Goal: Answer question/provide support

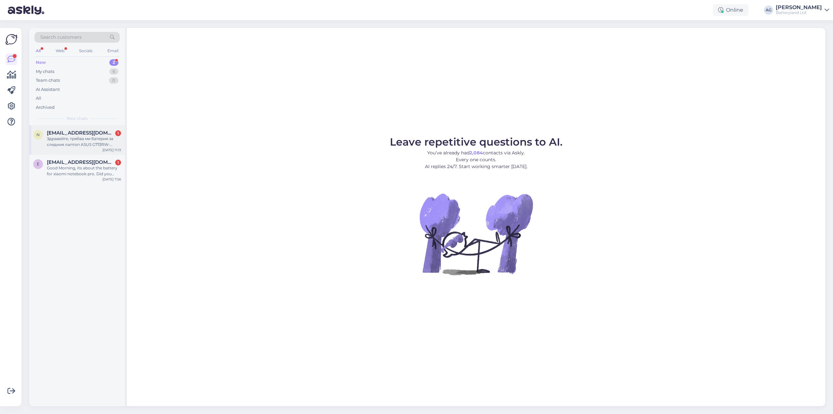
click at [78, 139] on div "Здравейте, трябва ми батерия за следния лаптоп ASUS G713RW-LL070W" at bounding box center [84, 142] width 74 height 12
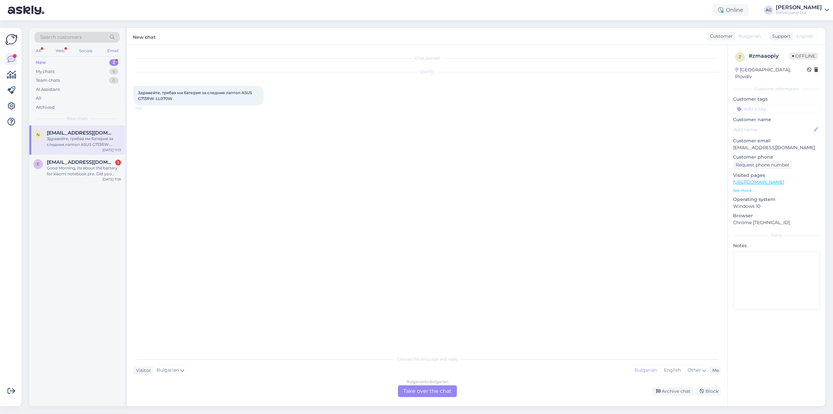
click at [415, 389] on div "Bulgarian to Bulgarian Take over the chat" at bounding box center [427, 391] width 59 height 12
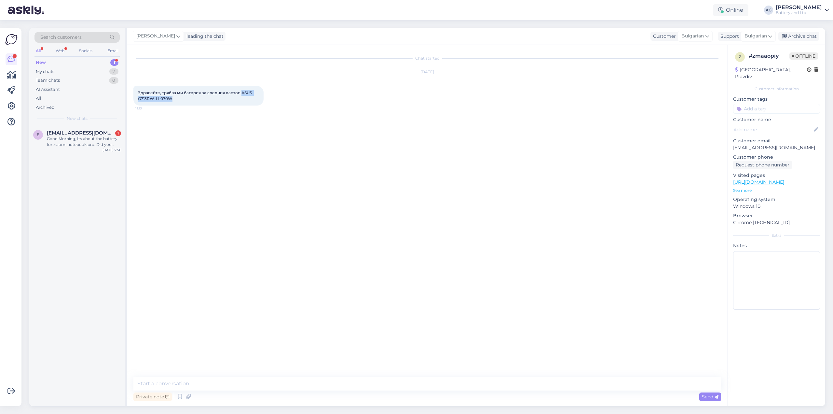
drag, startPoint x: 241, startPoint y: 93, endPoint x: 250, endPoint y: 98, distance: 9.9
click at [250, 98] on div "Здравейте, трябва ми батерия за следния лаптоп ASUS G713RW-LL070W 11:13" at bounding box center [198, 96] width 130 height 20
copy span "ASUS G713RW-LL070W"
click at [233, 385] on textarea at bounding box center [427, 383] width 588 height 14
paste textarea "[URL][DOMAIN_NAME]"
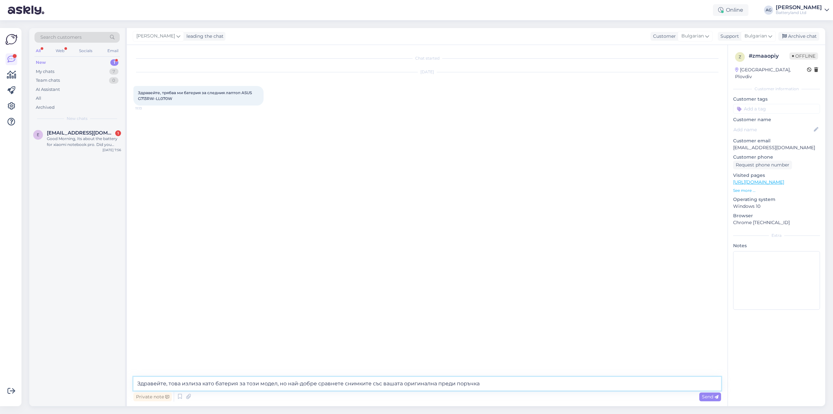
type textarea "Здравейте, това излиза като батерия за този модел, но най-добре сравнете снимки…"
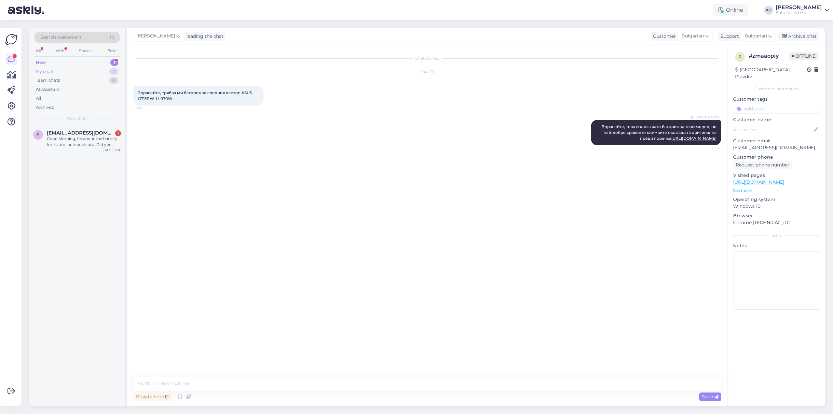
click at [50, 75] on div "My chats 7" at bounding box center [76, 71] width 85 height 9
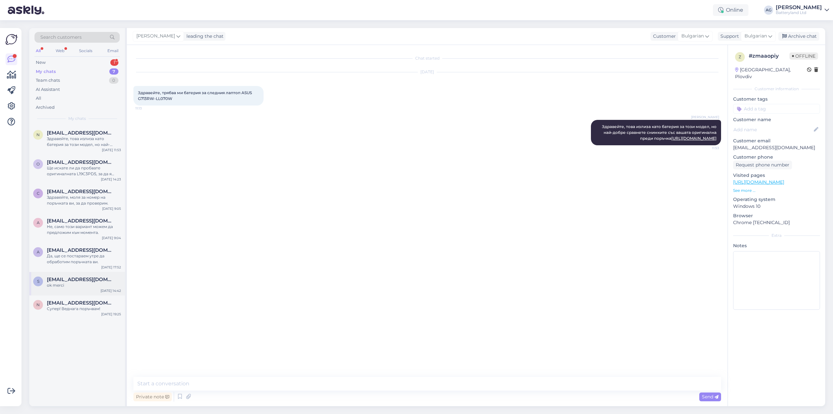
click at [85, 282] on span "[EMAIL_ADDRESS][DOMAIN_NAME]" at bounding box center [81, 279] width 68 height 6
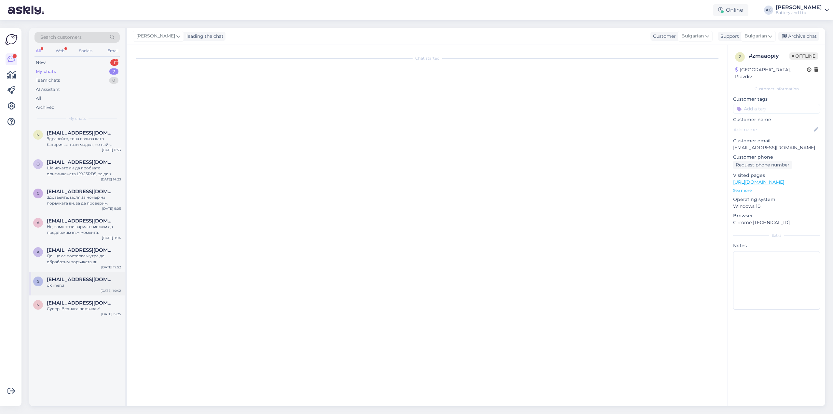
scroll to position [346, 0]
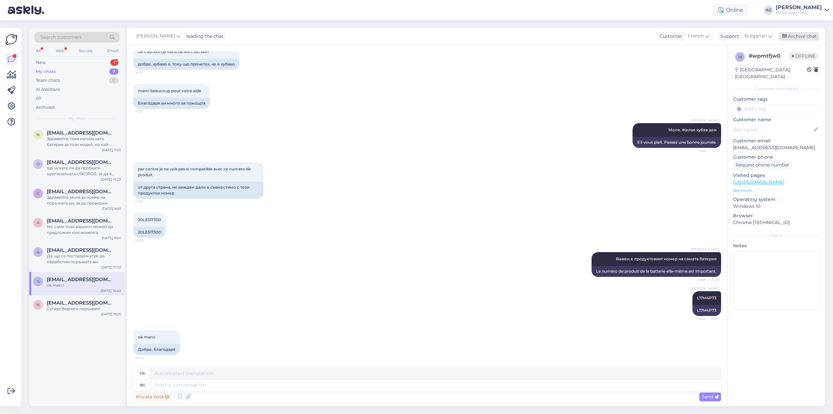
click at [798, 37] on div "Archive chat" at bounding box center [798, 36] width 41 height 9
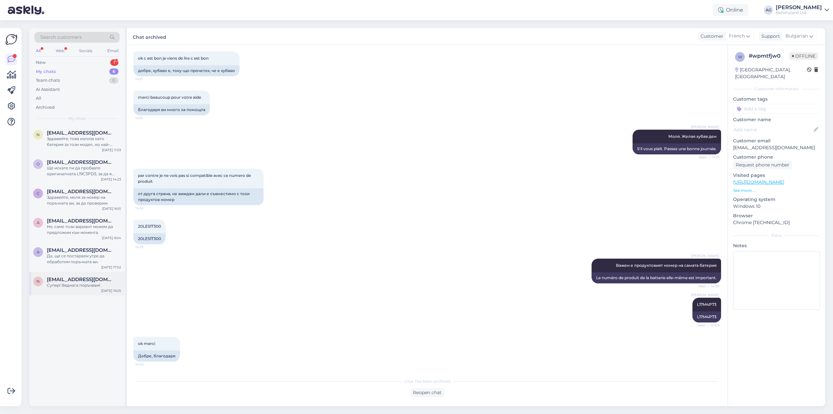
click at [76, 279] on span "[EMAIL_ADDRESS][DOMAIN_NAME]" at bounding box center [81, 279] width 68 height 6
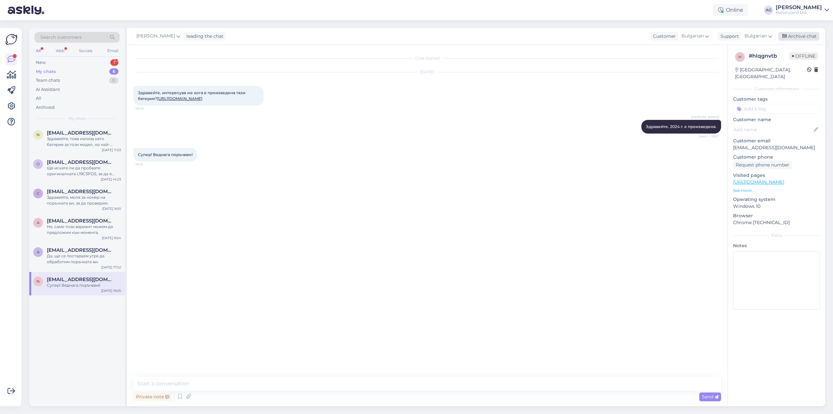
click at [804, 36] on div "Archive chat" at bounding box center [798, 36] width 41 height 9
click at [56, 256] on div "Да, ще се постараем утре да обработим поръчката ви." at bounding box center [84, 259] width 74 height 12
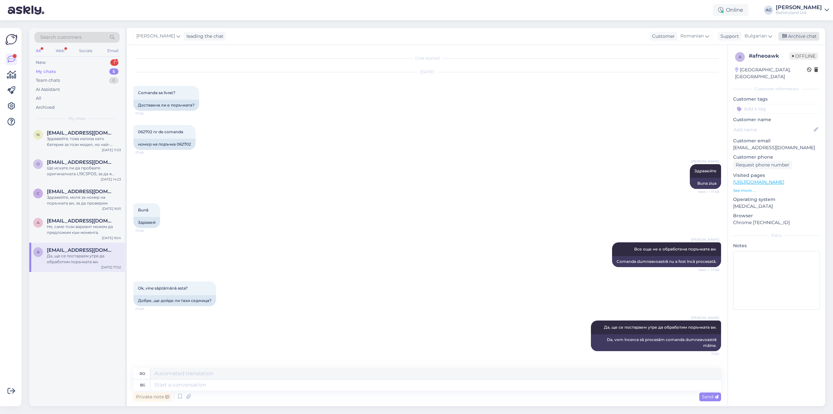
click at [801, 40] on div "Archive chat" at bounding box center [798, 36] width 41 height 9
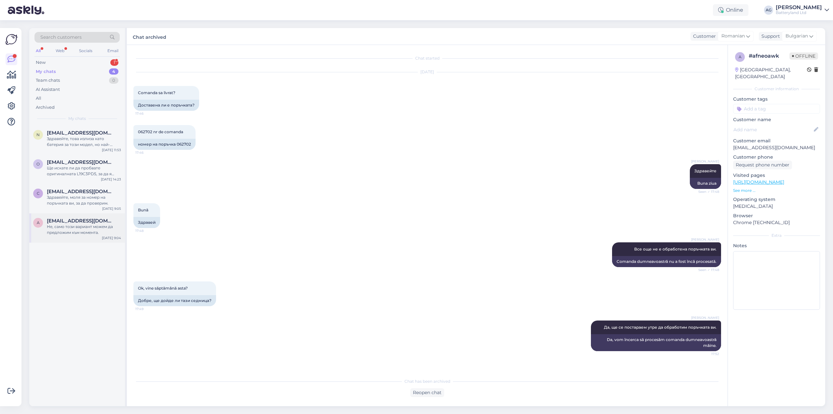
click at [83, 225] on div "Не, само този вариант можем да предложим към момента." at bounding box center [84, 230] width 74 height 12
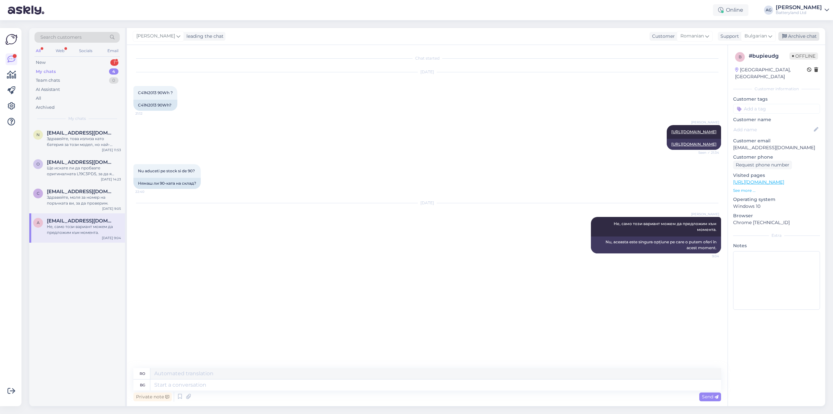
click at [798, 37] on div "Archive chat" at bounding box center [798, 36] width 41 height 9
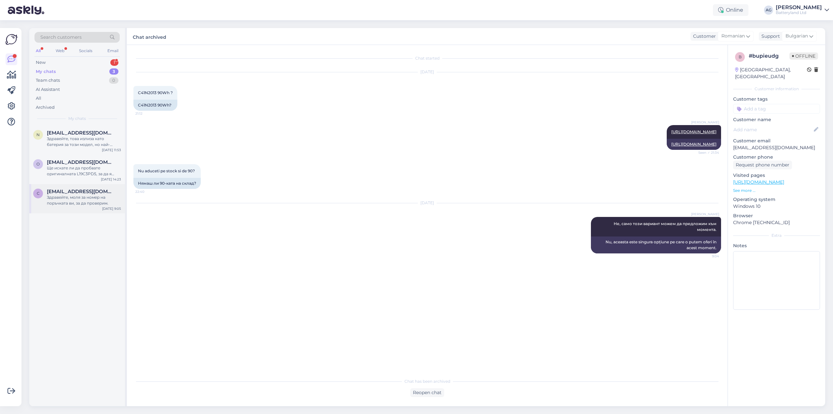
click at [80, 195] on div "Здравейте, моля за номер на поръчката ви, за да проверим." at bounding box center [84, 200] width 74 height 12
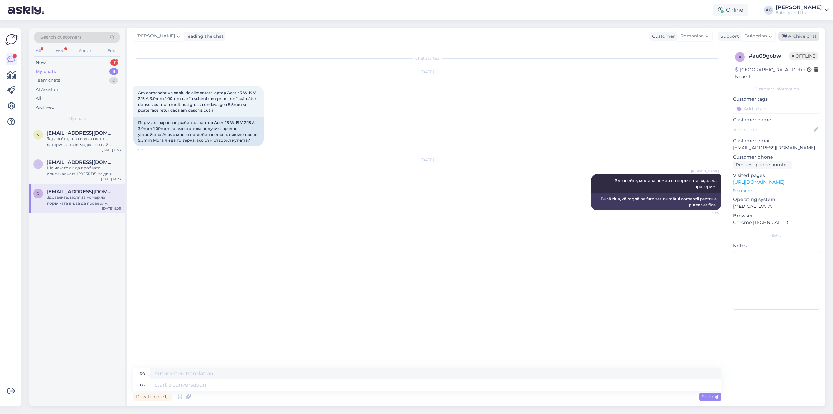
click at [803, 34] on div "Archive chat" at bounding box center [798, 36] width 41 height 9
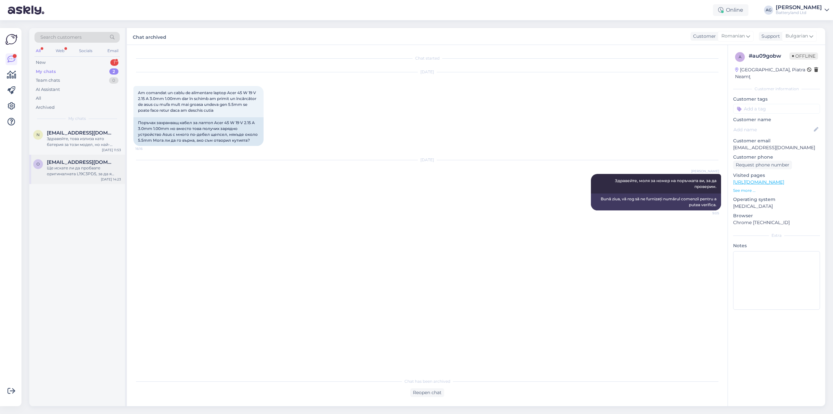
click at [71, 166] on div "Ще искате ли да пробвате оригиналната L19C3PD5, за да я осигурим на място при н…" at bounding box center [84, 171] width 74 height 12
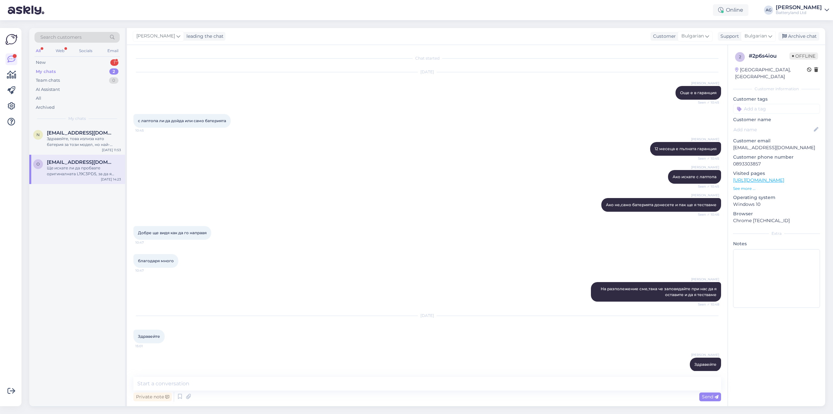
scroll to position [2881, 0]
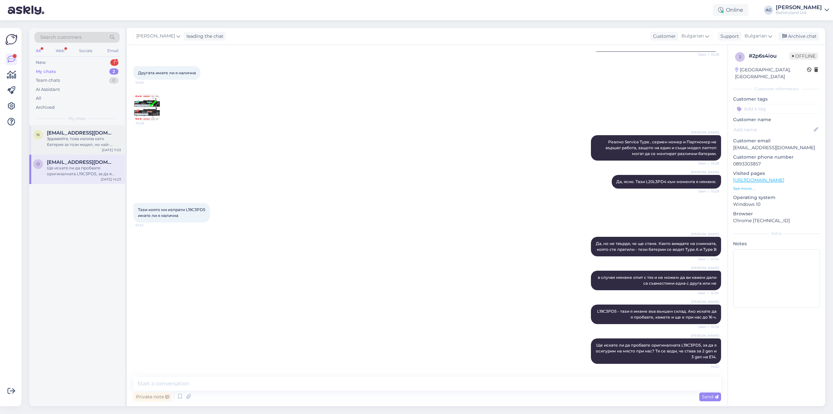
click at [76, 132] on span "[EMAIL_ADDRESS][DOMAIN_NAME]" at bounding box center [81, 133] width 68 height 6
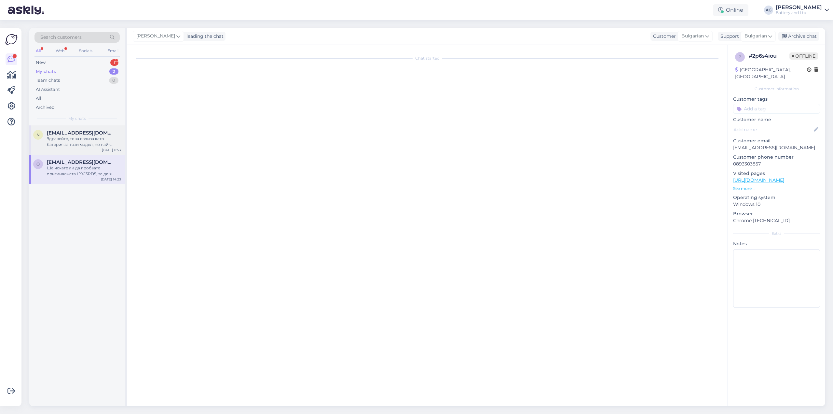
scroll to position [0, 0]
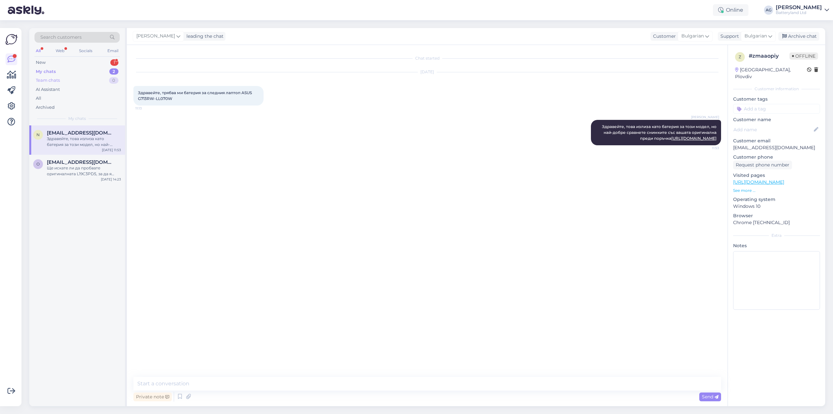
click at [49, 79] on div "Team chats" at bounding box center [48, 80] width 24 height 7
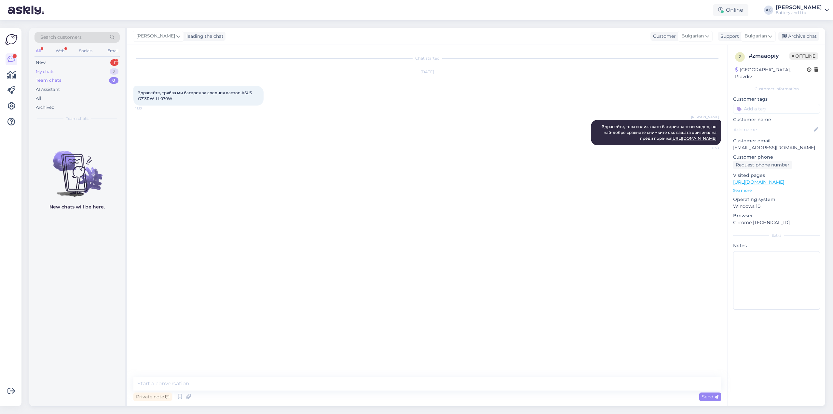
click at [50, 72] on div "My chats" at bounding box center [45, 71] width 19 height 7
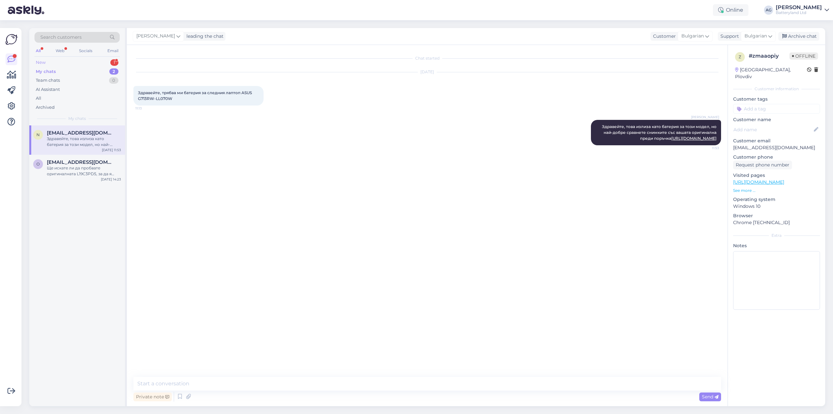
click at [47, 63] on div "New 1" at bounding box center [76, 62] width 85 height 9
click at [57, 50] on div "Web" at bounding box center [59, 51] width 11 height 8
click at [40, 50] on div "All" at bounding box center [37, 51] width 7 height 8
click at [42, 80] on div "Team chats" at bounding box center [48, 80] width 24 height 7
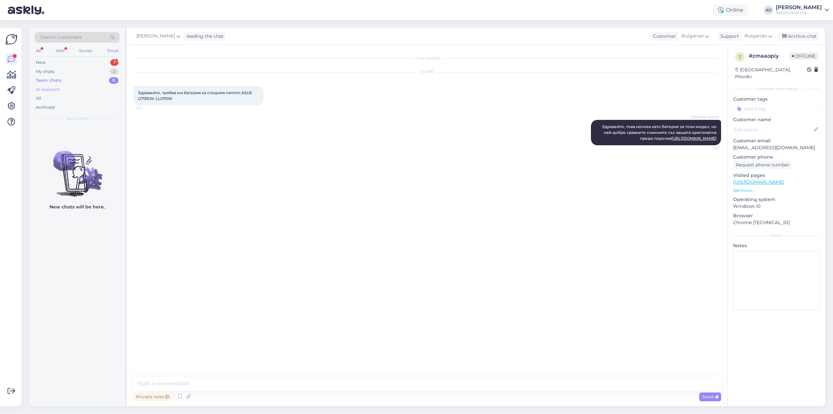
click at [44, 89] on div "AI Assistant" at bounding box center [48, 89] width 24 height 7
click at [42, 95] on div "All" at bounding box center [76, 98] width 85 height 9
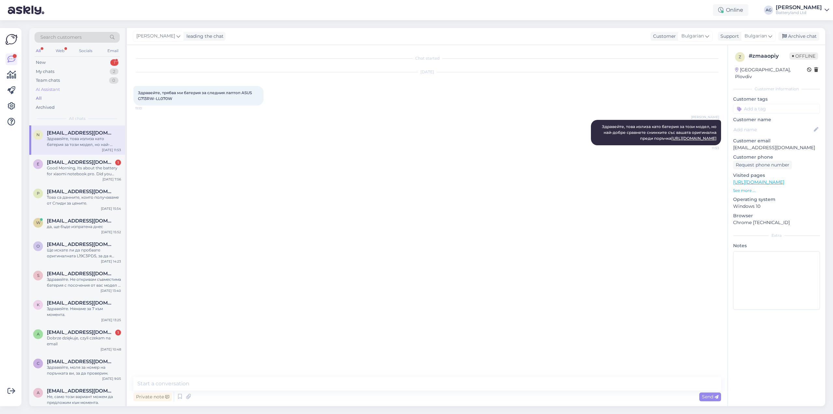
click at [46, 85] on div "AI Assistant" at bounding box center [76, 89] width 85 height 9
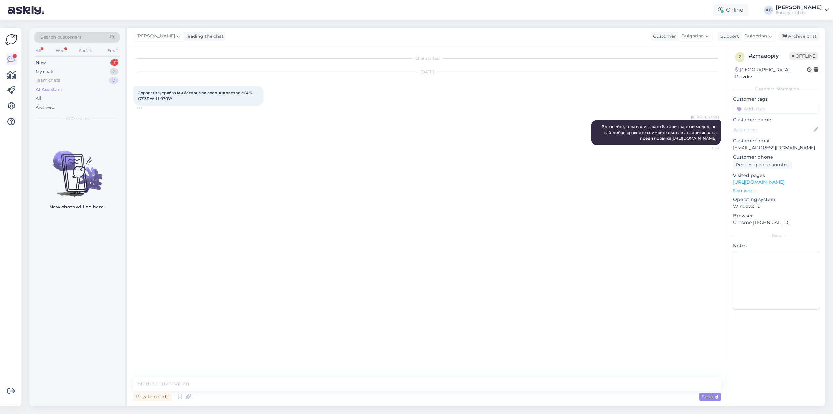
click at [46, 82] on div "Team chats" at bounding box center [48, 80] width 24 height 7
click at [48, 71] on div "My chats" at bounding box center [45, 71] width 19 height 7
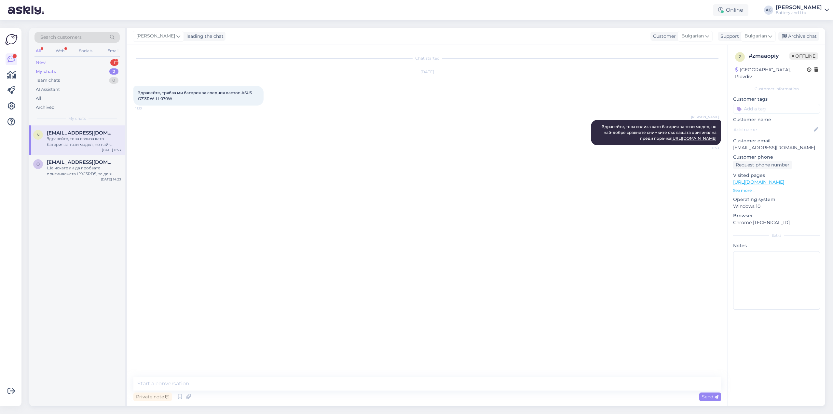
click at [47, 61] on div "New 1" at bounding box center [76, 62] width 85 height 9
click at [64, 134] on span "[EMAIL_ADDRESS][DOMAIN_NAME]" at bounding box center [81, 133] width 68 height 6
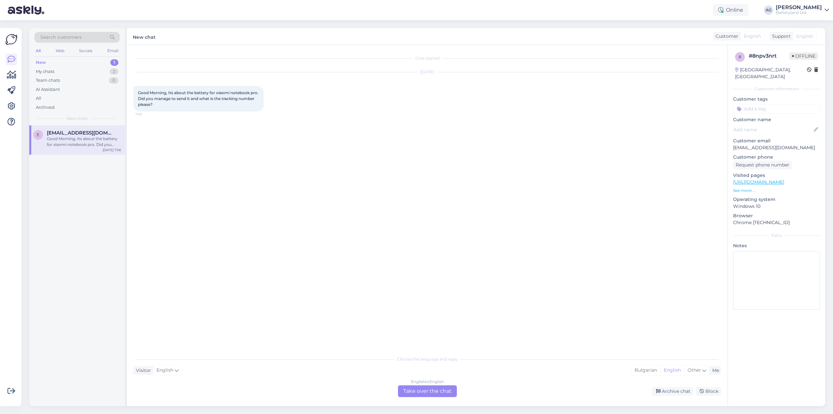
click at [754, 144] on p "[EMAIL_ADDRESS][DOMAIN_NAME]" at bounding box center [776, 147] width 87 height 7
copy p "[EMAIL_ADDRESS][DOMAIN_NAME]"
click at [61, 37] on span "Search customers" at bounding box center [60, 37] width 41 height 7
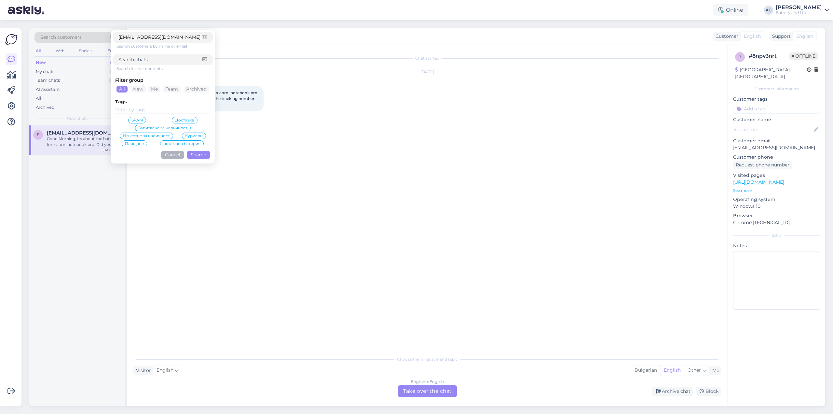
type input "[EMAIL_ADDRESS][DOMAIN_NAME]"
click at [196, 155] on button "Search" at bounding box center [198, 155] width 23 height 8
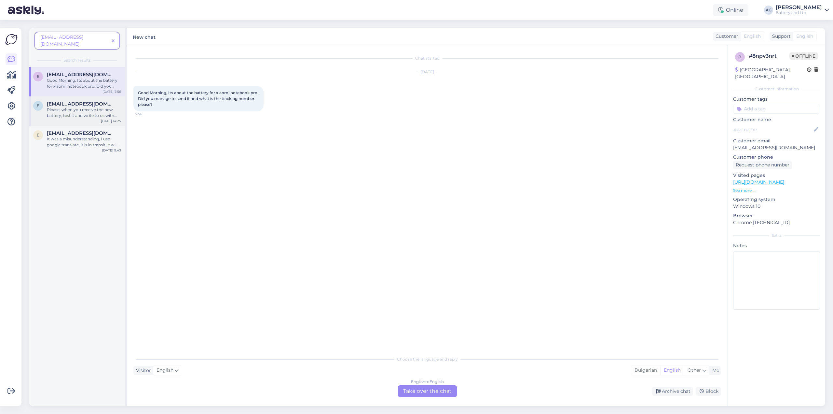
click at [82, 107] on div "Please, when you receive the new battery, test it and write to us with your fee…" at bounding box center [84, 113] width 74 height 12
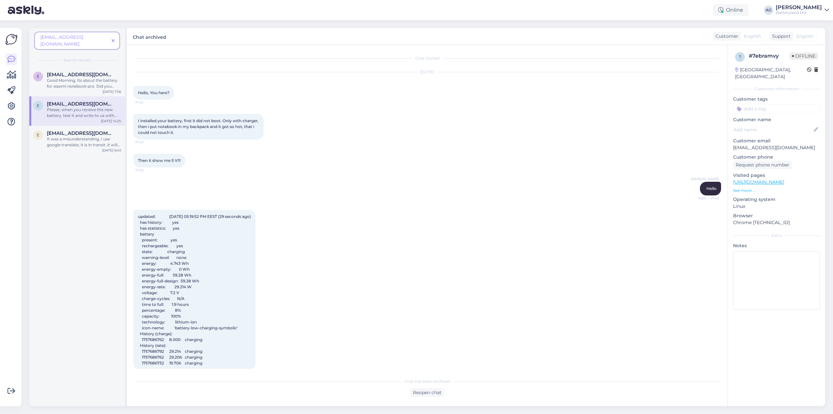
scroll to position [2770, 0]
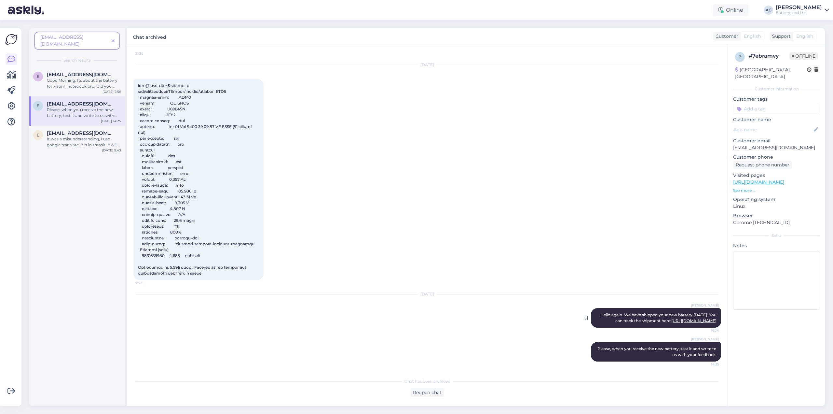
click at [671, 318] on link "[URL][DOMAIN_NAME]" at bounding box center [693, 320] width 45 height 5
click at [88, 77] on div "Good Morning, Its about the battery for xiaomi notebook pro. Did you manage to …" at bounding box center [84, 83] width 74 height 12
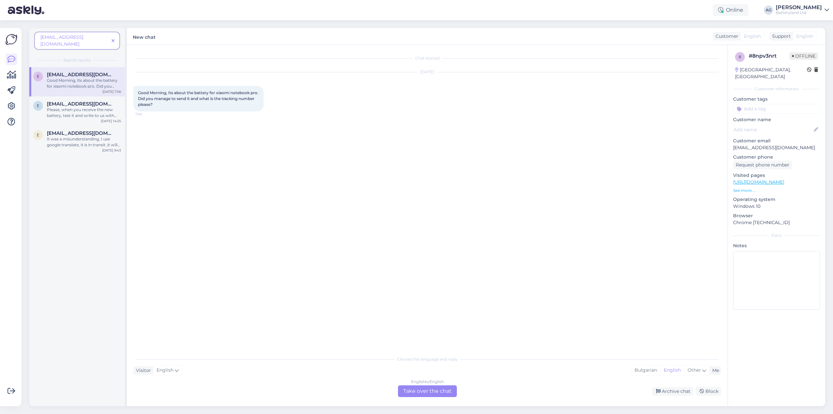
click at [414, 392] on div "English to English Take over the chat" at bounding box center [427, 391] width 59 height 12
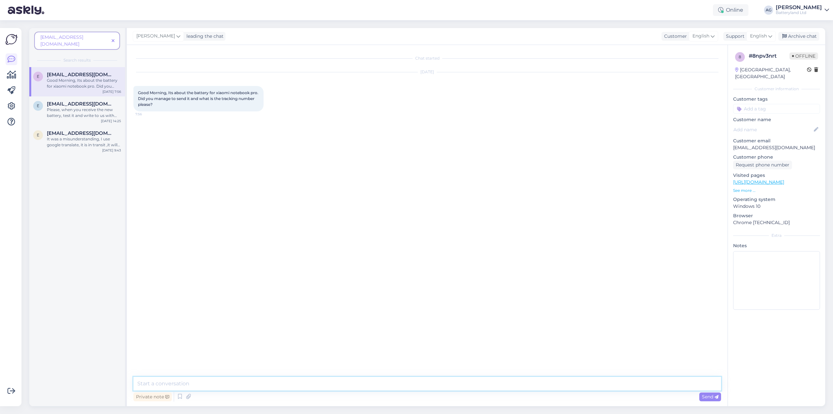
click at [410, 383] on textarea at bounding box center [427, 383] width 588 height 14
type textarea "Х"
paste textarea "[URL][DOMAIN_NAME]"
type textarea "Hello, we have sent the battery on [DATE]. You can track it here: [URL][DOMAIN_…"
click at [588, 386] on textarea "Hello, we have sent the battery on [DATE]. You can track it here: [URL][DOMAIN_…" at bounding box center [427, 383] width 588 height 14
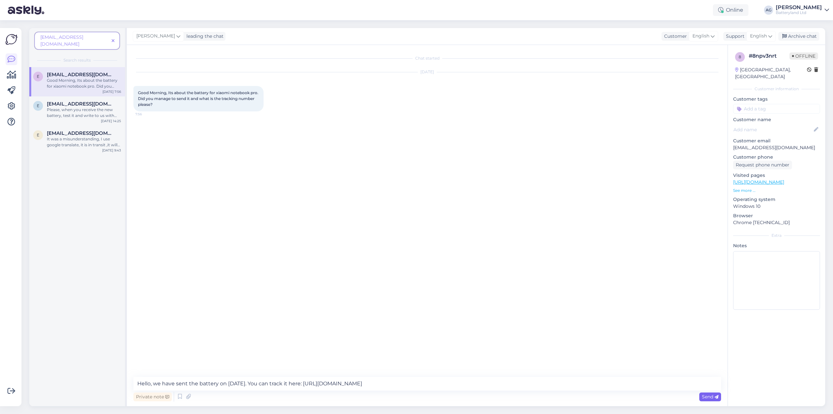
click at [708, 395] on span "Send" at bounding box center [710, 396] width 17 height 6
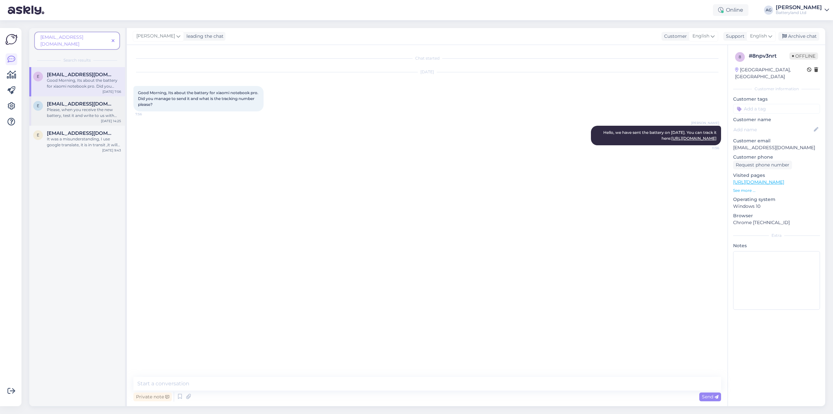
click at [82, 107] on div "Please, when you receive the new battery, test it and write to us with your fee…" at bounding box center [84, 113] width 74 height 12
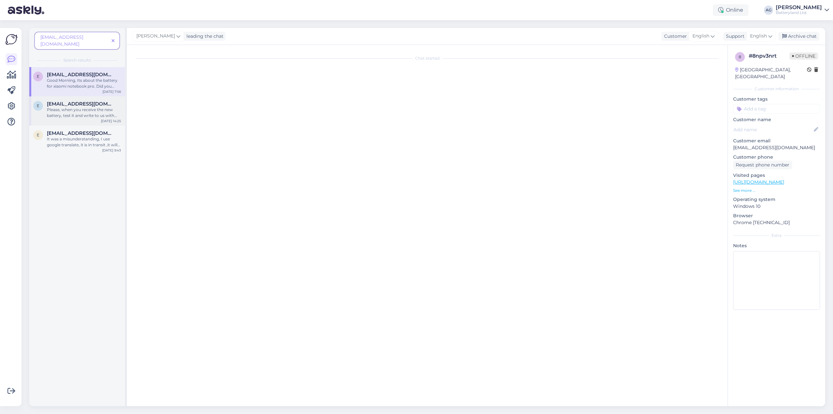
scroll to position [2770, 0]
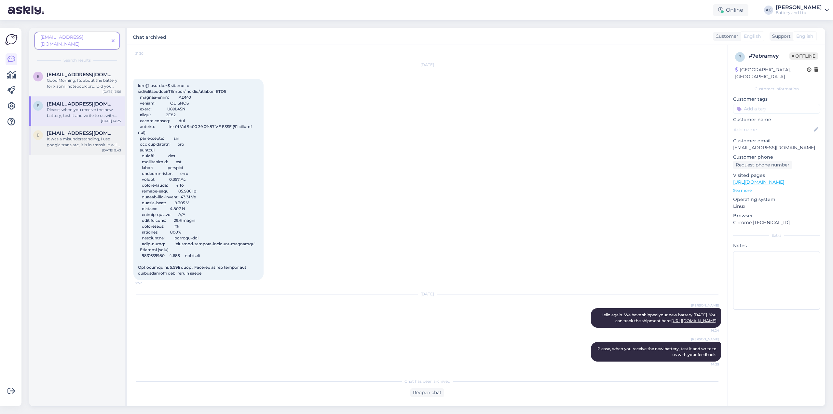
click at [82, 136] on div "It was a misunderstanding, I use google translate, it is in transit ,it will ar…" at bounding box center [84, 142] width 74 height 12
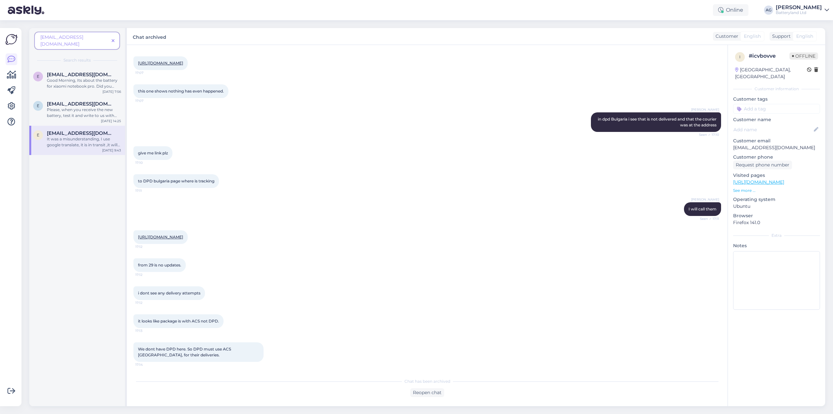
scroll to position [1827, 0]
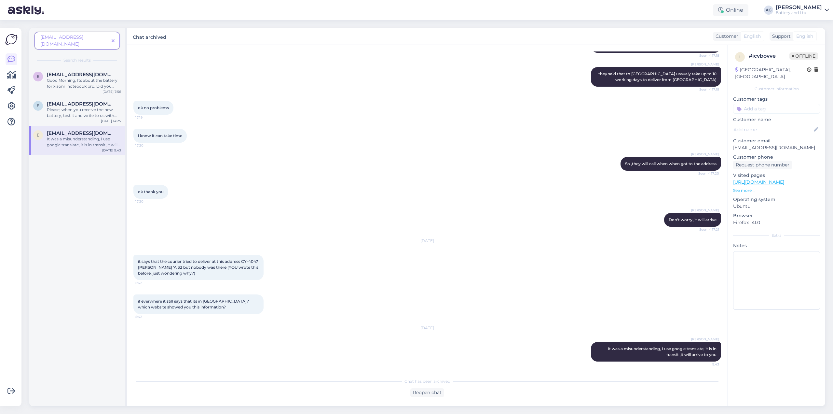
click at [116, 37] on span at bounding box center [113, 40] width 8 height 7
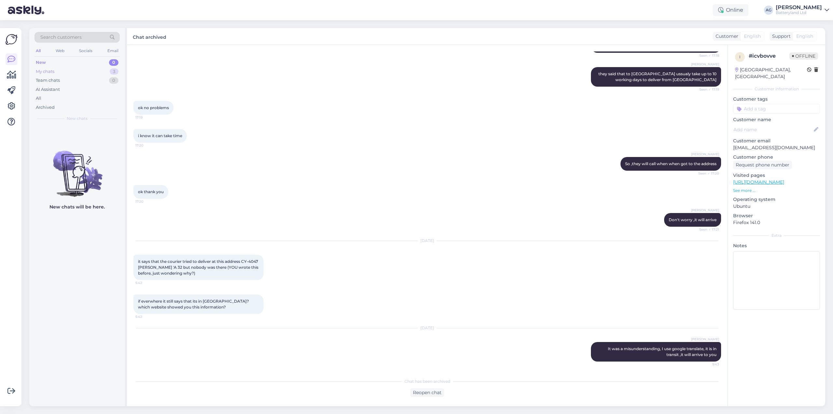
click at [53, 68] on div "My chats" at bounding box center [45, 71] width 19 height 7
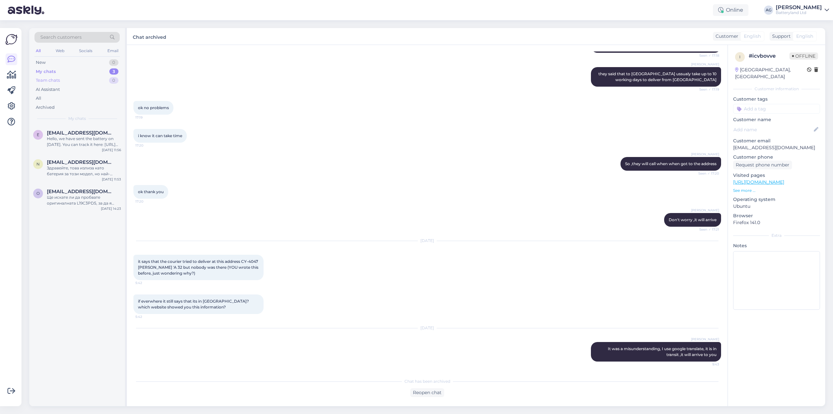
click at [49, 77] on div "Team chats 0" at bounding box center [76, 80] width 85 height 9
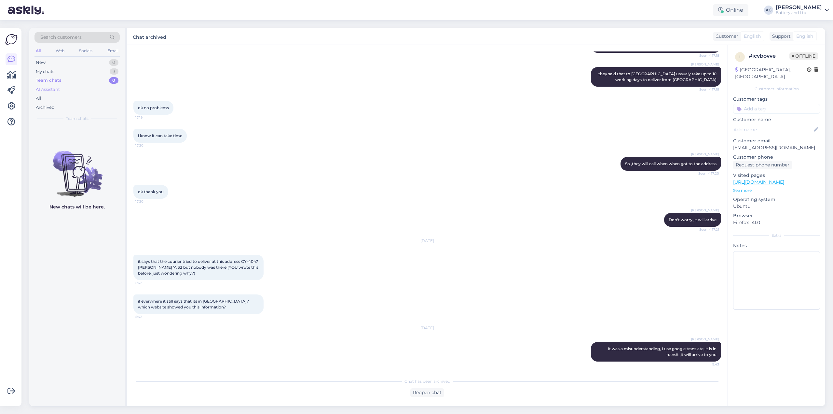
click at [49, 90] on div "AI Assistant" at bounding box center [48, 89] width 24 height 7
click at [50, 80] on div "Team chats" at bounding box center [48, 80] width 24 height 7
click at [48, 70] on div "My chats" at bounding box center [45, 71] width 19 height 7
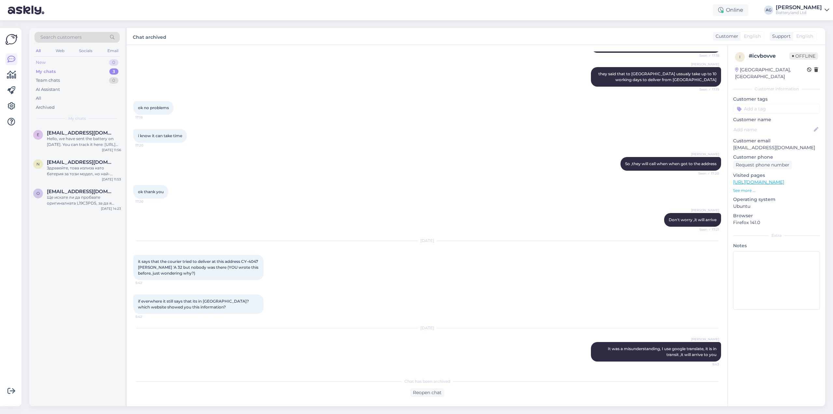
click at [43, 59] on div "New 0" at bounding box center [76, 62] width 85 height 9
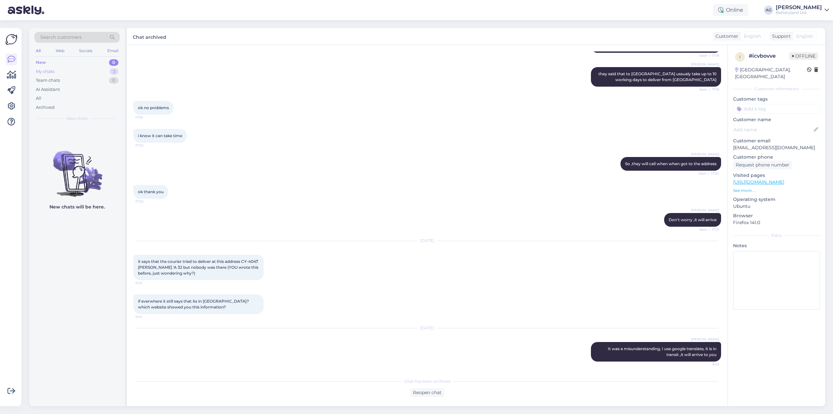
click at [44, 72] on div "My chats" at bounding box center [45, 71] width 19 height 7
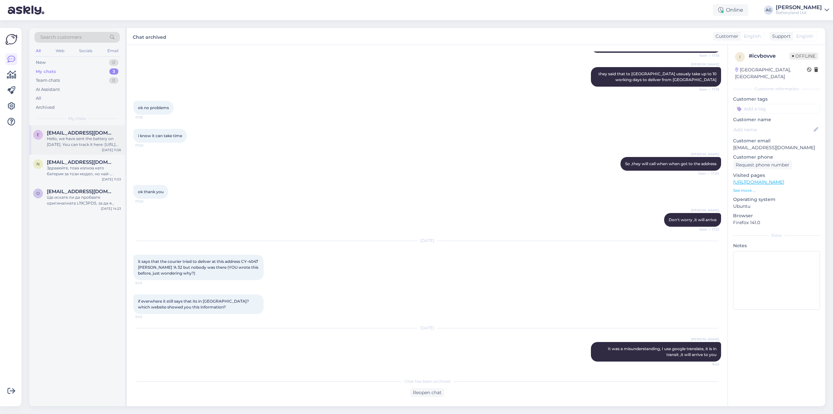
click at [83, 136] on div "Hello, we have sent the battery on [DATE]. You can track it here: [URL][DOMAIN_…" at bounding box center [84, 142] width 74 height 12
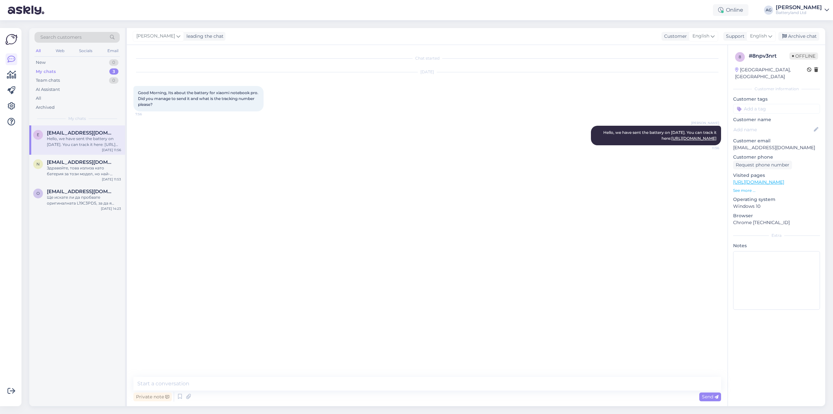
scroll to position [0, 0]
click at [746, 144] on p "[EMAIL_ADDRESS][DOMAIN_NAME]" at bounding box center [776, 147] width 87 height 7
copy p "[EMAIL_ADDRESS][DOMAIN_NAME]"
